Goal: Information Seeking & Learning: Learn about a topic

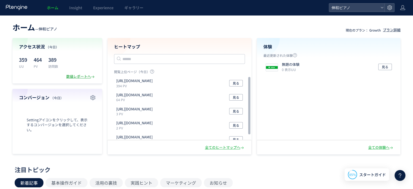
click at [72, 76] on div "数値レポートへ" at bounding box center [80, 76] width 29 height 5
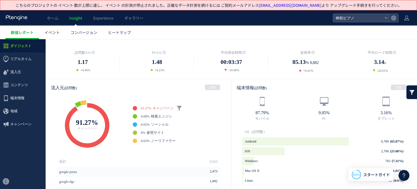
scroll to position [136, 0]
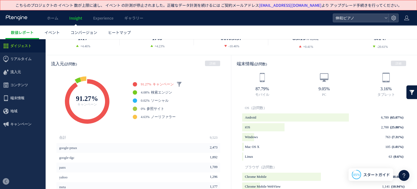
click at [109, 96] on nav "91.27% キャンペーン ワンクリックだけで“キャンペーン”に関連するデータをセグメントすることができます。 ** 4.08% 検索エンジン 0.02% ソ…" at bounding box center [169, 102] width 123 height 41
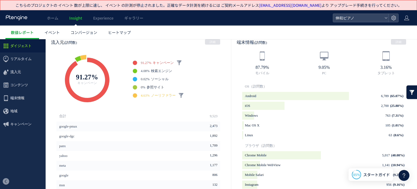
scroll to position [190, 0]
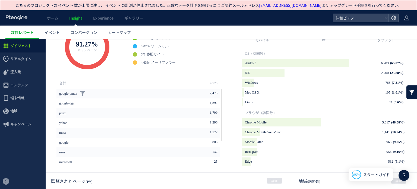
click at [143, 97] on li "google-pmax 2,473" at bounding box center [138, 94] width 164 height 10
click at [135, 107] on li "google‐dgc 1,892" at bounding box center [138, 103] width 164 height 10
click at [136, 113] on li "panx 1,709" at bounding box center [138, 113] width 164 height 10
drag, startPoint x: 136, startPoint y: 121, endPoint x: 136, endPoint y: 124, distance: 3.5
click at [136, 121] on li "yahoo 1,296" at bounding box center [138, 123] width 164 height 10
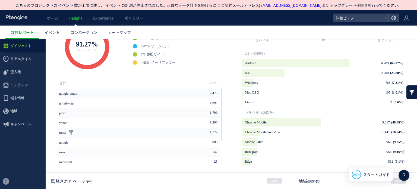
click at [135, 131] on li "meta 1,177" at bounding box center [138, 133] width 164 height 10
click at [134, 142] on li "google 806" at bounding box center [138, 142] width 164 height 10
click at [140, 151] on li "msn 132" at bounding box center [138, 152] width 164 height 10
click at [152, 161] on li "microsoft 25" at bounding box center [138, 162] width 164 height 10
click at [280, 67] on ul "Android 6,789 (65.07%) background iOS 2,700 (25.88%) background Windows 763 (7.…" at bounding box center [324, 97] width 164 height 77
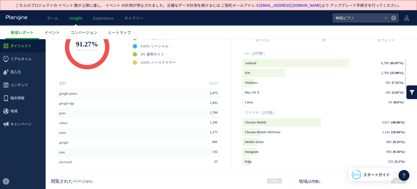
click at [274, 78] on ul "Android 6,789 (65.07%) background iOS 2,700 (25.88%) background Windows 763 (7.…" at bounding box center [324, 97] width 164 height 77
click at [250, 84] on strong "Windows" at bounding box center [251, 82] width 13 height 8
click at [248, 92] on strong "Mac OS X" at bounding box center [252, 92] width 15 height 8
drag, startPoint x: 248, startPoint y: 104, endPoint x: 251, endPoint y: 111, distance: 8.3
click at [248, 104] on strong "Linux" at bounding box center [249, 102] width 8 height 8
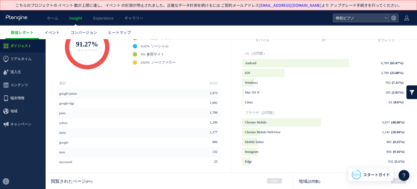
click at [252, 115] on div "ブラウザ（訪問数）" at bounding box center [331, 112] width 172 height 11
click at [255, 133] on strong "Chrome Mobile WebView" at bounding box center [263, 132] width 36 height 8
click at [255, 140] on strong "Mobile Safari" at bounding box center [254, 142] width 19 height 8
click at [252, 152] on strong "Instagram" at bounding box center [252, 151] width 14 height 8
click at [250, 161] on strong "Edge" at bounding box center [248, 161] width 7 height 8
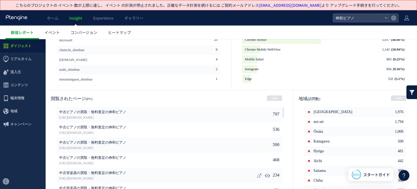
scroll to position [304, 0]
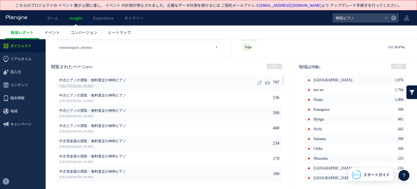
click at [86, 86] on link "[URL][DOMAIN_NAME]" at bounding box center [144, 85] width 171 height 5
click at [132, 100] on link "[URL][DOMAIN_NAME]" at bounding box center [144, 101] width 171 height 5
click at [182, 116] on link "[URL][DOMAIN_NAME]" at bounding box center [144, 116] width 171 height 5
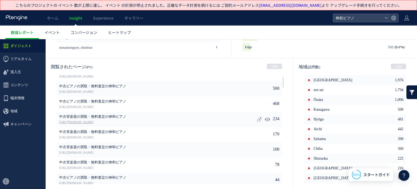
click at [185, 119] on div "中古管楽器の買取・無料査定の伸和ピアノ [URL][DOMAIN_NAME]" at bounding box center [144, 119] width 171 height 15
click at [185, 120] on link "[URL][DOMAIN_NAME]" at bounding box center [144, 122] width 171 height 5
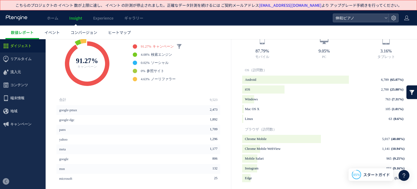
scroll to position [169, 0]
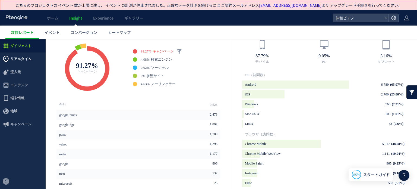
click at [31, 56] on span "リアルタイム" at bounding box center [23, 58] width 46 height 13
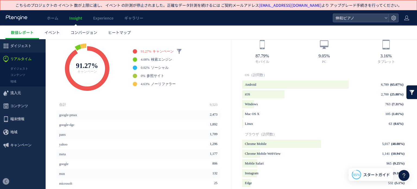
scroll to position [82, 0]
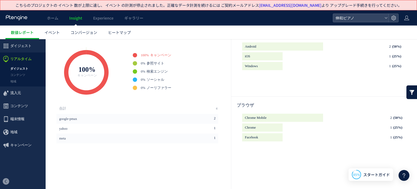
click at [35, 67] on link "ダイジェスト" at bounding box center [23, 68] width 46 height 6
click at [31, 76] on link "コンテンツ" at bounding box center [23, 75] width 46 height 6
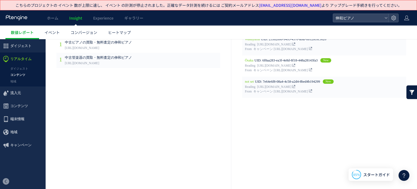
scroll to position [75, 0]
click at [31, 82] on link "地域" at bounding box center [23, 81] width 46 height 6
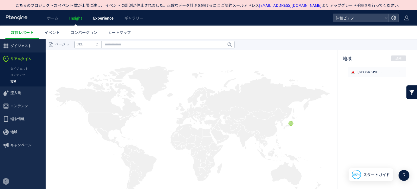
click at [102, 20] on span "Experience" at bounding box center [103, 17] width 20 height 5
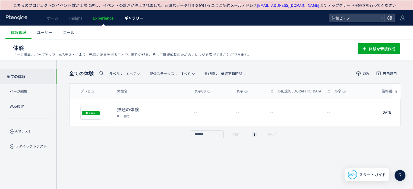
click at [121, 19] on link "ギャラリー" at bounding box center [134, 17] width 30 height 15
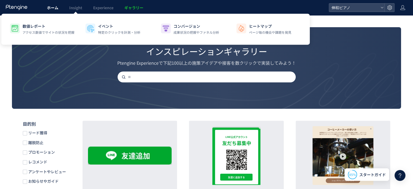
click at [51, 8] on span "ホーム" at bounding box center [52, 7] width 11 height 5
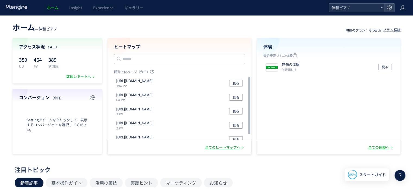
click at [342, 4] on span "伸和ピアノ" at bounding box center [354, 8] width 48 height 8
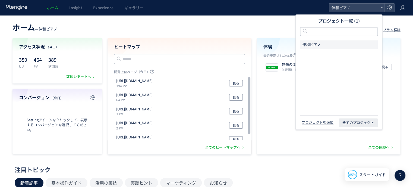
click at [226, 39] on div "ヒートマップ 閲覧上位ページ（今日） [URL][DOMAIN_NAME] 394 PV 見る [URL][DOMAIN_NAME] 64 PV 見る [UR…" at bounding box center [180, 89] width 144 height 102
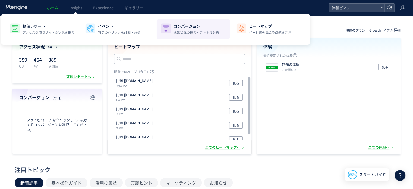
drag, startPoint x: 194, startPoint y: 29, endPoint x: 177, endPoint y: 27, distance: 17.5
click at [176, 26] on p "コンバージョン" at bounding box center [197, 25] width 46 height 5
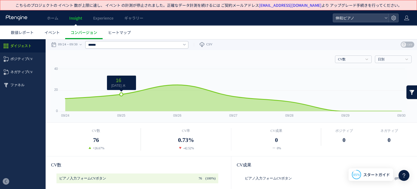
scroll to position [81, 0]
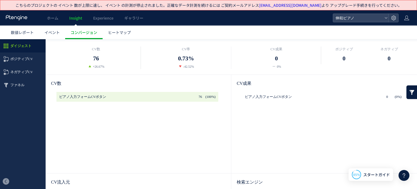
click at [107, 63] on dl "CV数 76 +26.67%" at bounding box center [96, 57] width 90 height 23
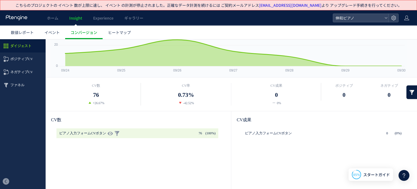
scroll to position [0, 0]
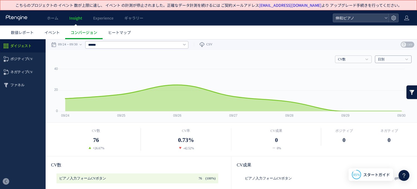
click at [386, 58] on link "日別" at bounding box center [390, 59] width 25 height 5
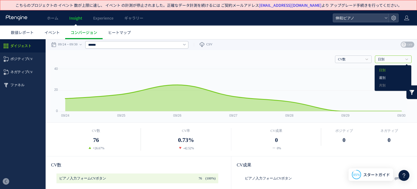
click at [388, 75] on link "週別" at bounding box center [393, 77] width 28 height 7
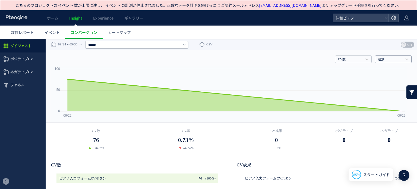
click at [393, 60] on link "週別" at bounding box center [390, 59] width 25 height 5
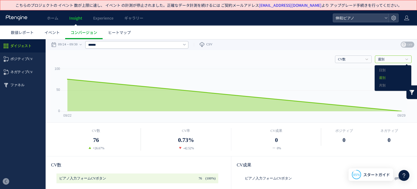
click at [390, 82] on ul "日別 週別 月別" at bounding box center [392, 78] width 33 height 22
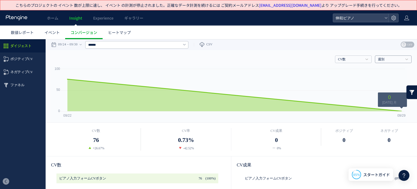
click at [388, 60] on link "週別" at bounding box center [390, 59] width 25 height 5
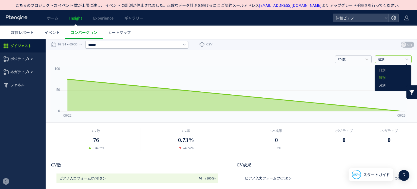
click at [382, 85] on link "月別" at bounding box center [393, 85] width 28 height 7
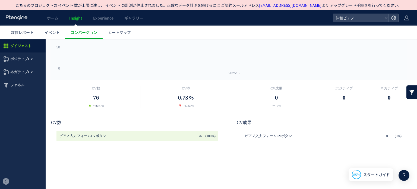
scroll to position [81, 0]
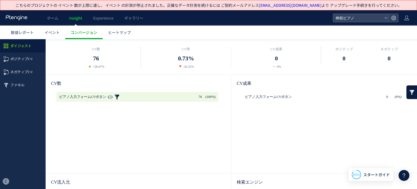
click at [114, 94] on link at bounding box center [116, 97] width 5 height 10
click at [114, 96] on link at bounding box center [116, 97] width 5 height 10
click at [109, 98] on use at bounding box center [110, 97] width 5 height 4
type input "******"
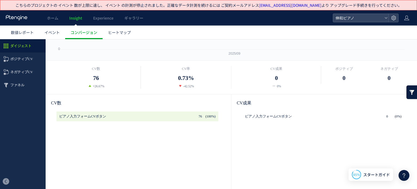
scroll to position [0, 0]
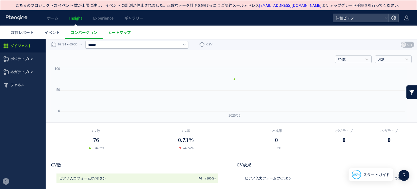
click at [125, 33] on span "ヒートマップ" at bounding box center [119, 32] width 23 height 5
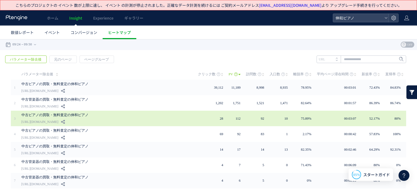
click at [58, 121] on link "[URL][DOMAIN_NAME]" at bounding box center [39, 121] width 37 height 7
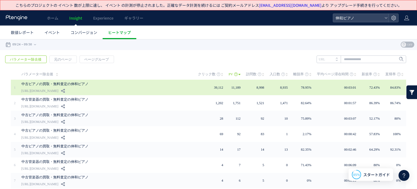
click at [65, 82] on link "中古ピアノの買取・無料査定の伸和ピアノ" at bounding box center [101, 84] width 160 height 7
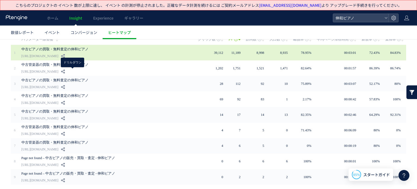
scroll to position [26, 0]
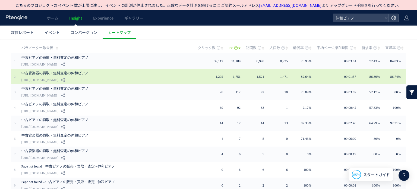
click at [58, 78] on link "[URL][DOMAIN_NAME]" at bounding box center [39, 80] width 37 height 7
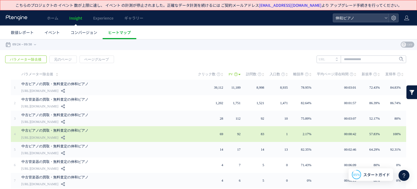
scroll to position [53, 0]
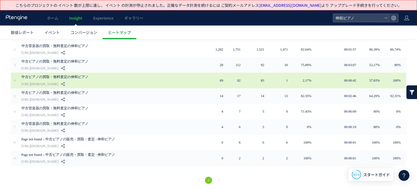
click at [133, 83] on div "中古ピアノの買取・無料査定の伸和ピアノ [URL][DOMAIN_NAME]" at bounding box center [105, 79] width 169 height 15
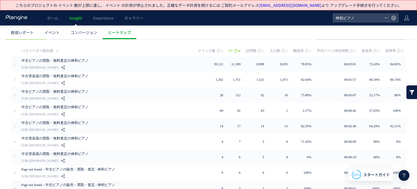
scroll to position [0, 0]
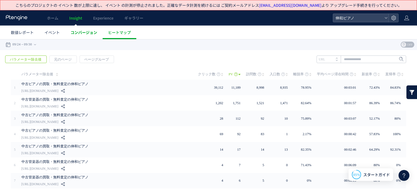
click at [81, 37] on link "コンバージョン" at bounding box center [83, 33] width 37 height 14
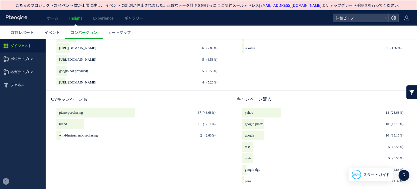
scroll to position [154, 0]
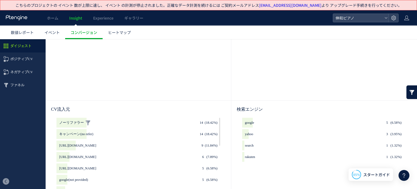
click at [72, 123] on span "ノーリファラー" at bounding box center [71, 123] width 25 height 10
drag, startPoint x: 62, startPoint y: 122, endPoint x: 82, endPoint y: 122, distance: 20.4
click at [82, 122] on span "ノーリファラー" at bounding box center [71, 123] width 25 height 10
drag, startPoint x: 59, startPoint y: 133, endPoint x: 83, endPoint y: 133, distance: 23.6
click at [83, 133] on span "キャンペーン(no refer)" at bounding box center [76, 134] width 34 height 10
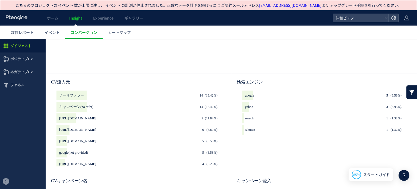
scroll to position [263, 0]
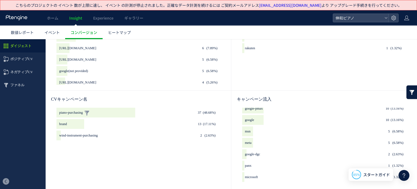
drag, startPoint x: 58, startPoint y: 116, endPoint x: 78, endPoint y: 115, distance: 19.6
click at [78, 115] on li "piano-purchasing (48.68%) 37" at bounding box center [137, 113] width 162 height 10
click at [118, 154] on div "piano-purchasing (48.68%) 37 brand (17.11%) 13 wind-instrument-purchasing (2.63…" at bounding box center [138, 146] width 164 height 76
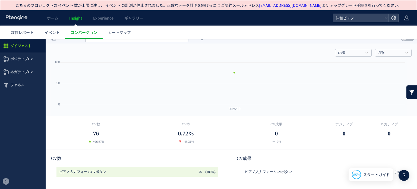
scroll to position [0, 0]
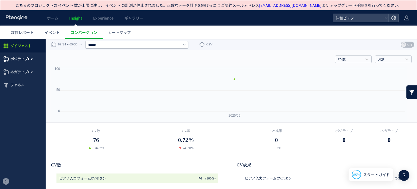
click at [22, 63] on span "ポジティブCV" at bounding box center [21, 58] width 23 height 13
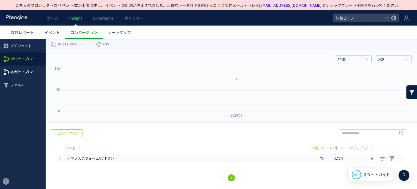
click at [24, 70] on span "ネガティブCV" at bounding box center [21, 71] width 23 height 13
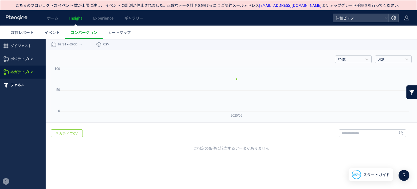
click at [22, 80] on span "ファネル" at bounding box center [17, 84] width 14 height 13
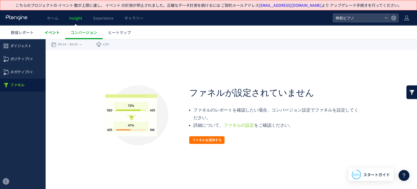
click at [50, 35] on link "イベント" at bounding box center [52, 33] width 26 height 14
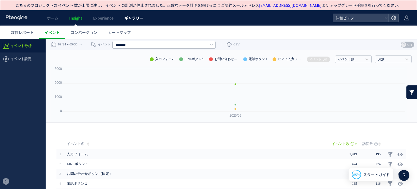
click at [131, 15] on span "ギャラリー" at bounding box center [133, 17] width 19 height 5
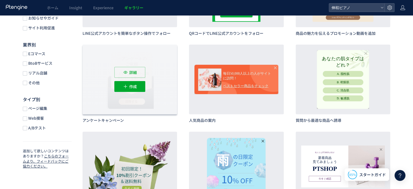
scroll to position [81, 0]
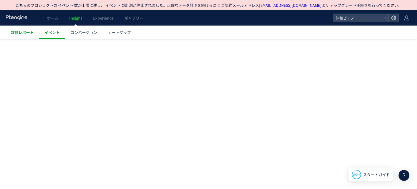
click at [29, 35] on link "数値レポート" at bounding box center [22, 33] width 34 height 14
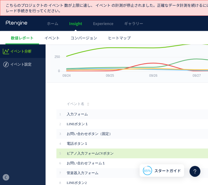
scroll to position [38, 0]
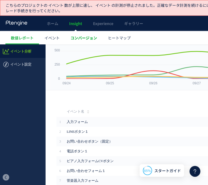
click at [80, 37] on span "コンバージョン" at bounding box center [84, 37] width 27 height 5
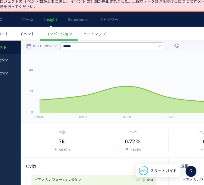
scroll to position [0, 25]
